Goal: Information Seeking & Learning: Check status

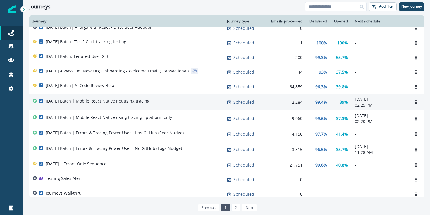
scroll to position [196, 0]
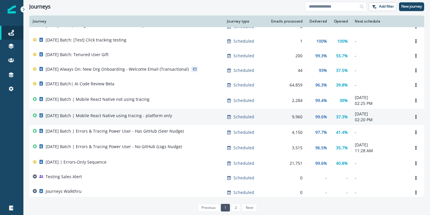
click at [176, 119] on div "[DATE] Batch | Mobile React Native using tracing - platform only" at bounding box center [126, 117] width 187 height 8
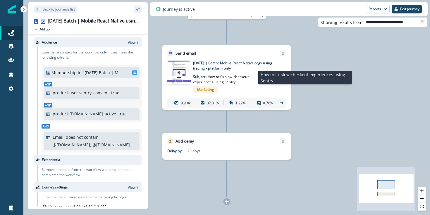
click at [231, 77] on span "How to fix slow checkout experiences using Sentry" at bounding box center [221, 79] width 56 height 10
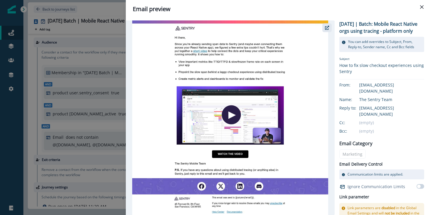
click at [326, 28] on icon "button" at bounding box center [327, 28] width 4 height 4
click at [420, 7] on icon "Close" at bounding box center [422, 7] width 4 height 4
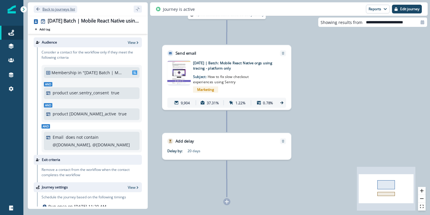
click at [48, 10] on p "Back to journeys list" at bounding box center [58, 9] width 32 height 5
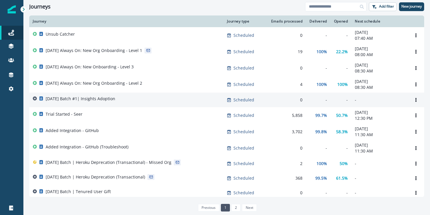
click at [190, 103] on div "[DATE] Batch #1| Insights Adoption" at bounding box center [126, 100] width 187 height 8
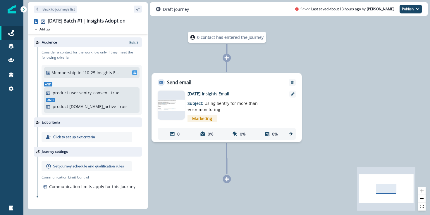
click at [161, 113] on div at bounding box center [171, 105] width 27 height 29
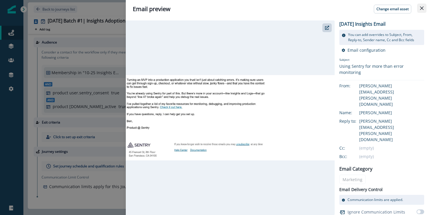
click at [419, 8] on button "Close" at bounding box center [421, 8] width 9 height 9
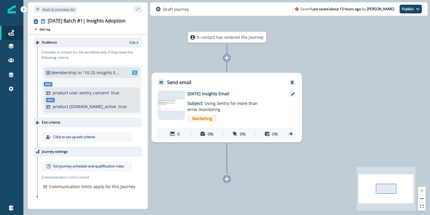
click at [60, 10] on p "Back to journeys list" at bounding box center [58, 9] width 32 height 5
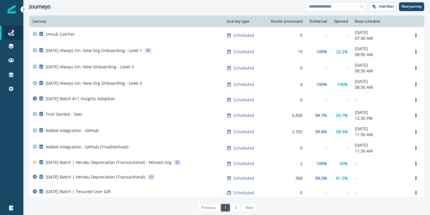
click at [323, 9] on input at bounding box center [335, 6] width 61 height 9
type input "****"
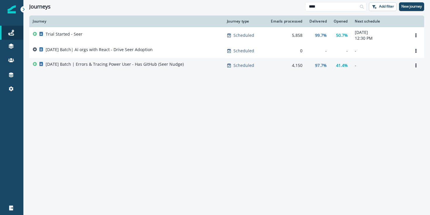
click at [191, 66] on div "[DATE] Batch | Errors & Tracing Power User - Has GitHub (Seer Nudge)" at bounding box center [126, 65] width 187 height 8
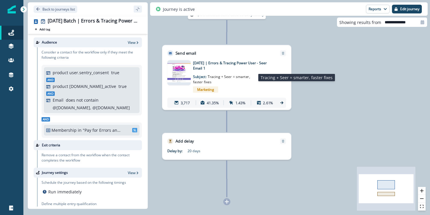
click at [240, 80] on p "Subject: Tracing + Seer = smarter, faster fixes" at bounding box center [224, 77] width 63 height 13
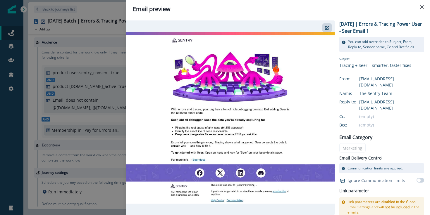
click at [201, 151] on img at bounding box center [230, 118] width 209 height 172
click at [328, 30] on button "button" at bounding box center [326, 27] width 9 height 9
click at [422, 8] on icon "Close" at bounding box center [422, 7] width 4 height 4
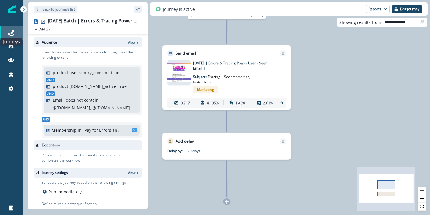
click at [13, 33] on icon at bounding box center [11, 33] width 6 height 6
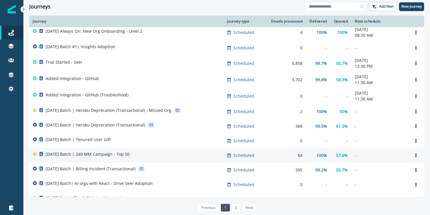
scroll to position [51, 0]
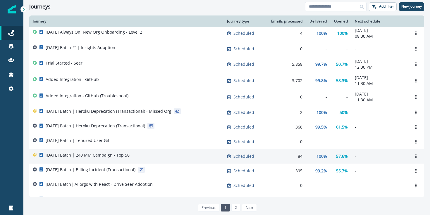
click at [172, 159] on div "[DATE] Batch | 240 MM Campaign - Top 50" at bounding box center [126, 156] width 187 height 8
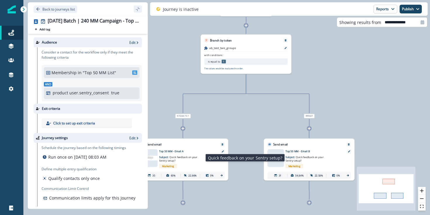
click at [180, 160] on p "Subject: Quick feedback on your Sentry setup?" at bounding box center [181, 158] width 44 height 10
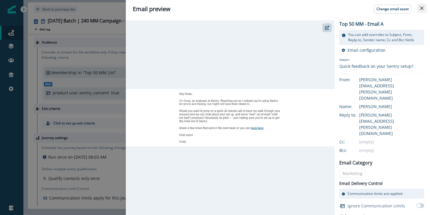
click at [422, 8] on icon "Close" at bounding box center [422, 8] width 4 height 4
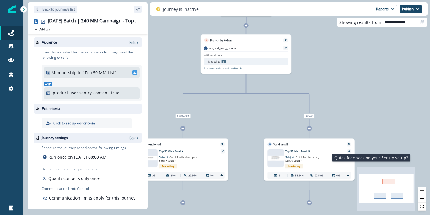
click at [310, 162] on p "Subject: Quick feedback on your Sentry setup?" at bounding box center [307, 158] width 44 height 10
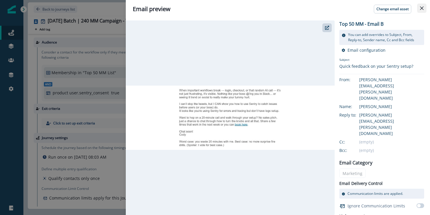
click at [418, 9] on button "Close" at bounding box center [421, 8] width 9 height 9
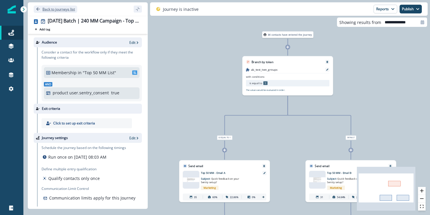
click at [48, 9] on p "Back to journeys list" at bounding box center [58, 9] width 32 height 5
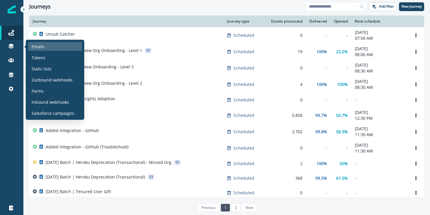
click at [60, 50] on div "Emails" at bounding box center [55, 46] width 54 height 9
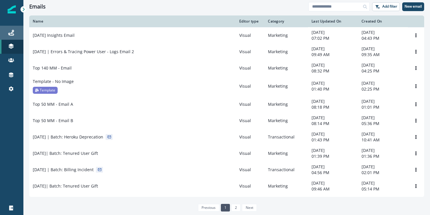
click at [10, 36] on link "Journeys" at bounding box center [11, 33] width 23 height 14
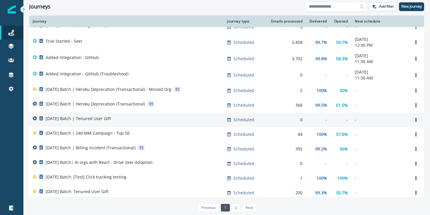
scroll to position [75, 0]
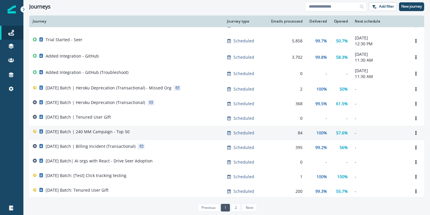
click at [309, 136] on div "100%" at bounding box center [317, 133] width 17 height 6
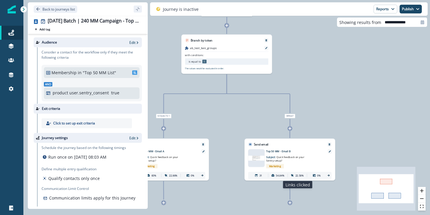
click at [299, 176] on p "22.58%" at bounding box center [299, 176] width 8 height 4
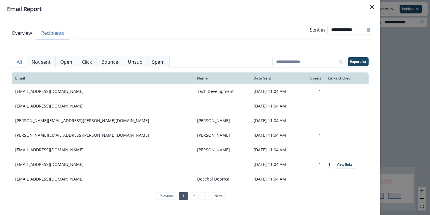
click at [52, 36] on button "Recipients" at bounding box center [53, 33] width 32 height 12
click at [87, 69] on div "Email Name Date Sent Opens Links clicked [EMAIL_ADDRESS][DOMAIN_NAME] Tech Deve…" at bounding box center [190, 138] width 357 height 140
click at [89, 65] on p "Click" at bounding box center [87, 61] width 10 height 7
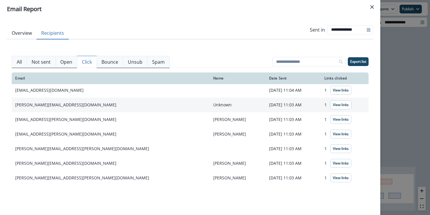
scroll to position [1, 0]
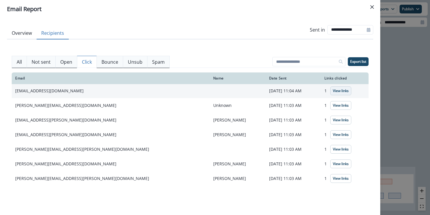
click at [331, 93] on button "View links" at bounding box center [340, 91] width 21 height 9
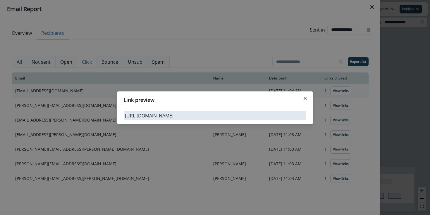
click at [329, 109] on div "Link preview [URL][DOMAIN_NAME]" at bounding box center [215, 107] width 430 height 215
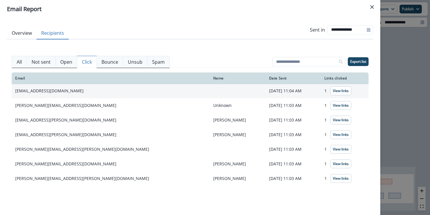
click at [333, 104] on p "View links" at bounding box center [341, 106] width 16 height 4
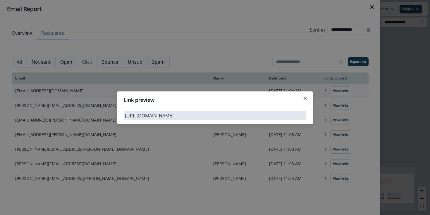
click at [327, 119] on div "Link preview [URL][DOMAIN_NAME]" at bounding box center [215, 107] width 430 height 215
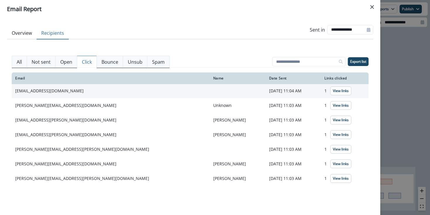
click at [333, 118] on p "View links" at bounding box center [341, 120] width 16 height 4
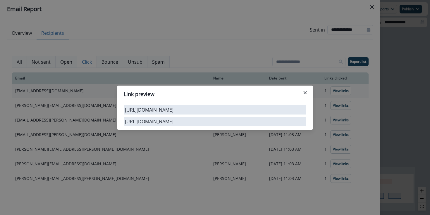
click at [322, 135] on div "Link preview [URL][DOMAIN_NAME] [URL][DOMAIN_NAME]" at bounding box center [215, 107] width 430 height 215
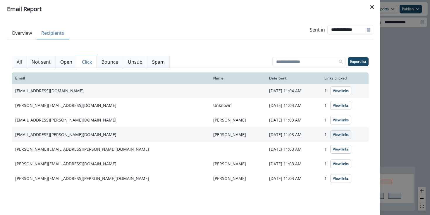
click at [333, 136] on p "View links" at bounding box center [341, 135] width 16 height 4
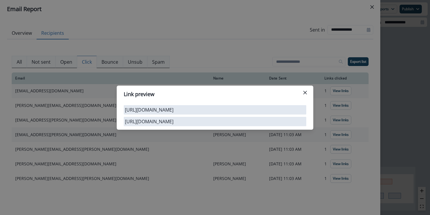
click at [249, 175] on div "Link preview [URL][DOMAIN_NAME] [URL][DOMAIN_NAME]" at bounding box center [215, 107] width 430 height 215
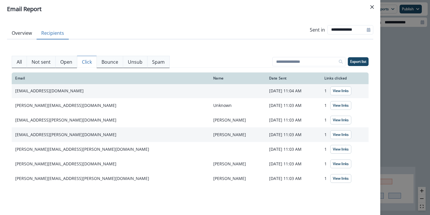
click at [18, 68] on hr at bounding box center [190, 68] width 357 height 0
click at [373, 10] on button "Close" at bounding box center [371, 6] width 9 height 9
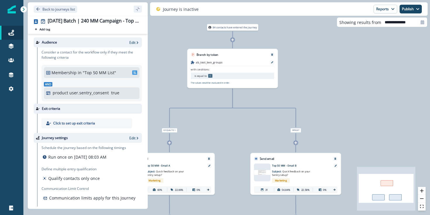
click at [164, 167] on p "Top 50 MM - Email A" at bounding box center [174, 166] width 56 height 4
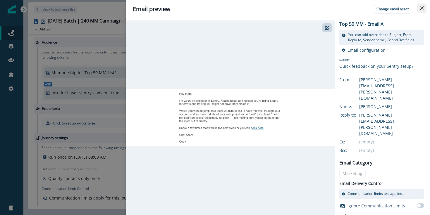
click at [424, 11] on button "Close" at bounding box center [421, 8] width 9 height 9
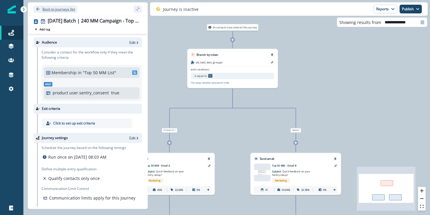
click at [51, 9] on p "Back to journeys list" at bounding box center [58, 9] width 32 height 5
